Goal: Obtain resource: Download file/media

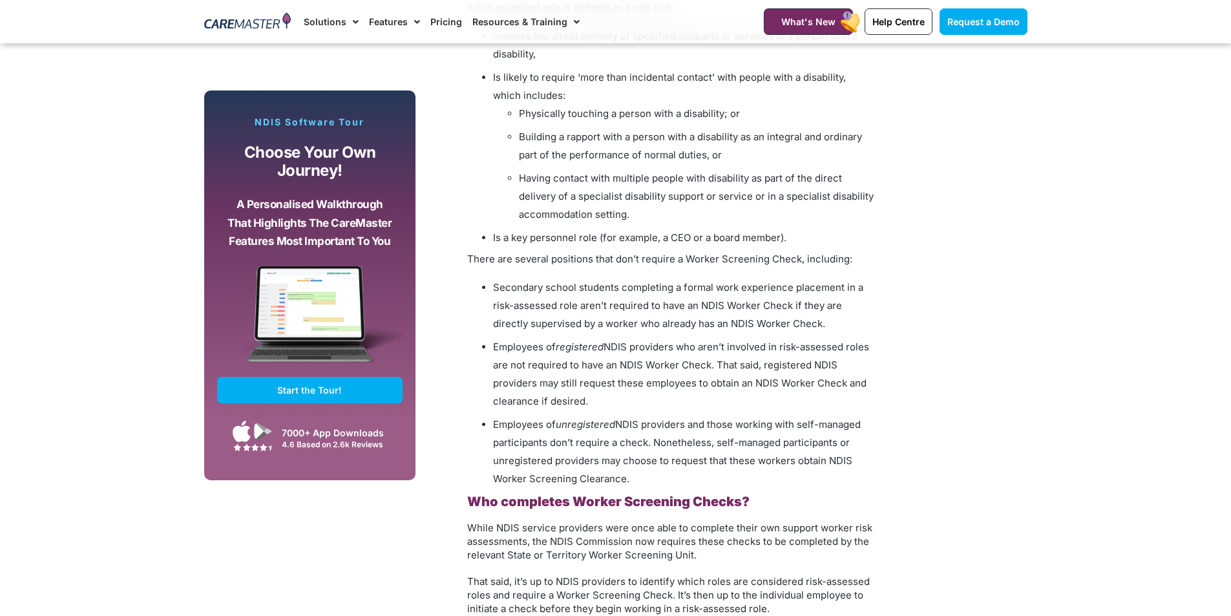
scroll to position [1486, 0]
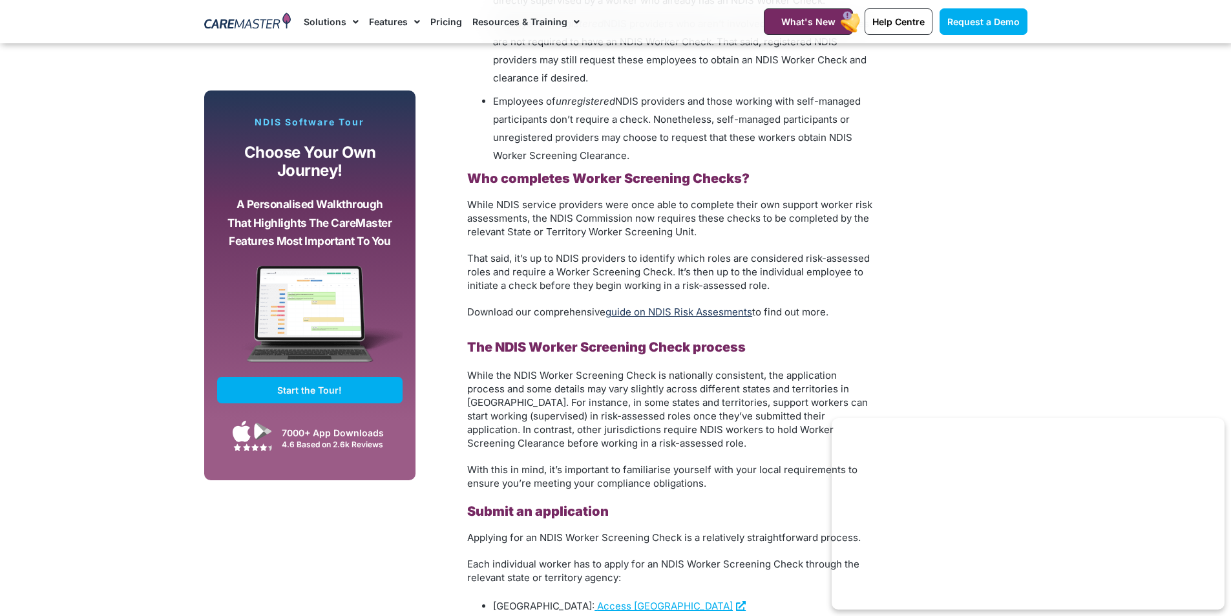
click at [728, 310] on link "guide on NDIS Risk Assesments" at bounding box center [678, 312] width 147 height 12
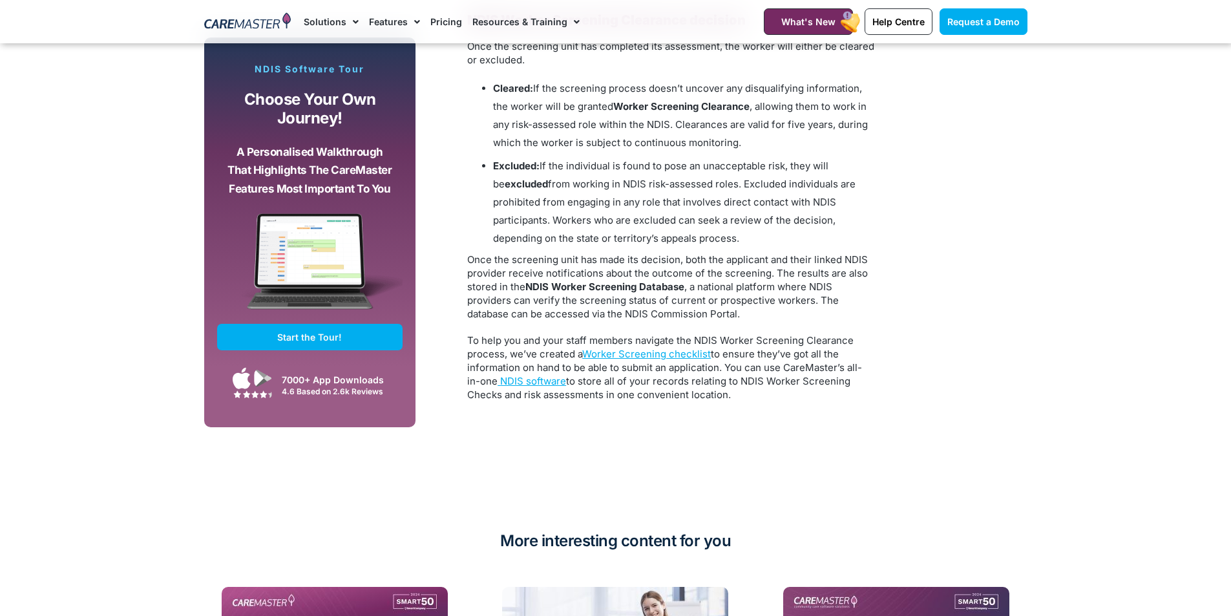
scroll to position [2778, 0]
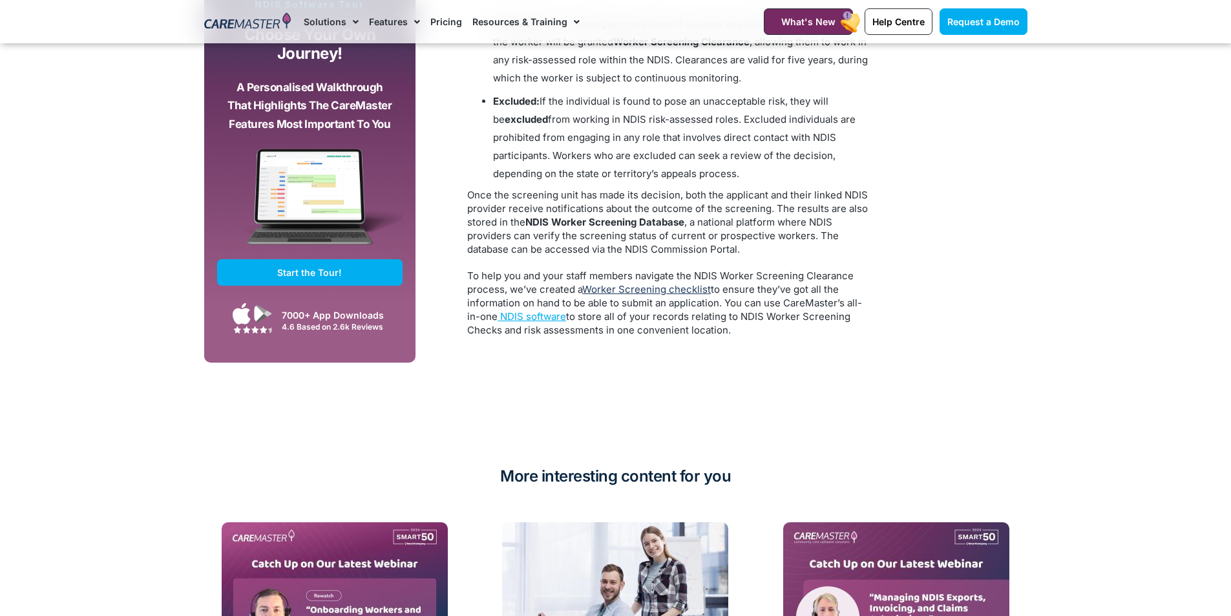
click at [682, 283] on link "Worker Screening checklist" at bounding box center [646, 289] width 129 height 12
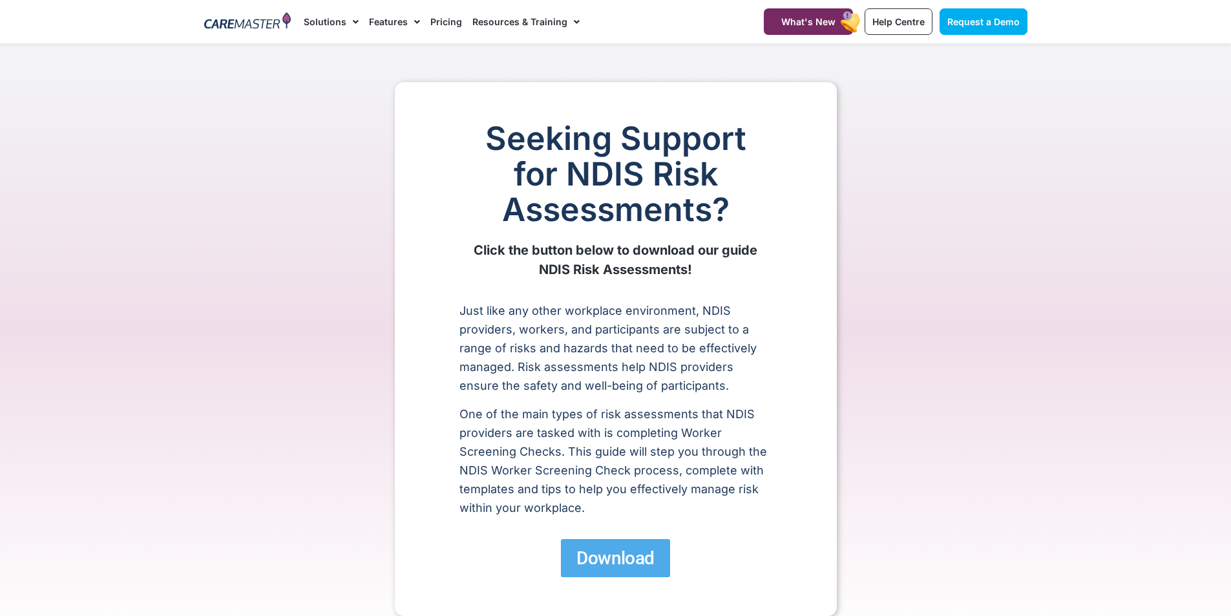
scroll to position [258, 0]
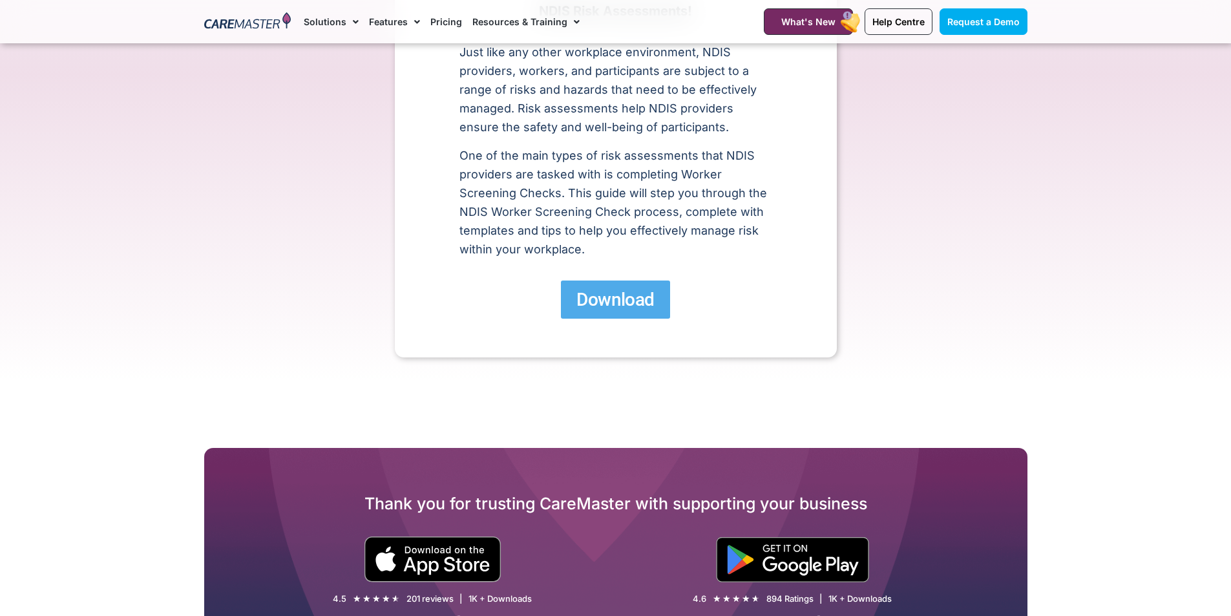
click at [634, 304] on span "Download" at bounding box center [615, 299] width 78 height 23
